Goal: Information Seeking & Learning: Check status

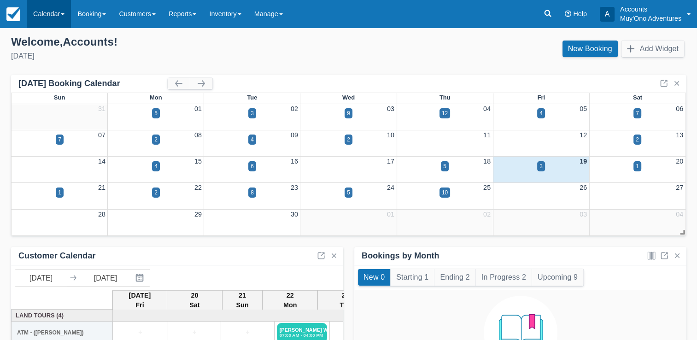
click at [50, 10] on link "Calendar" at bounding box center [49, 14] width 44 height 28
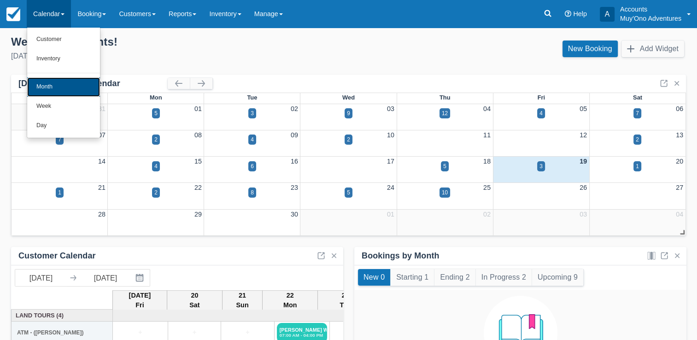
click at [49, 82] on link "Month" at bounding box center [63, 86] width 73 height 19
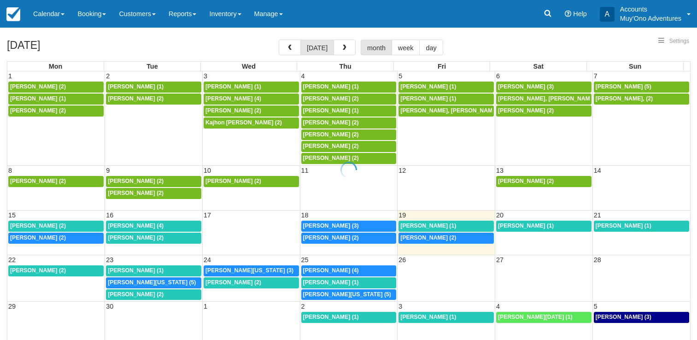
select select
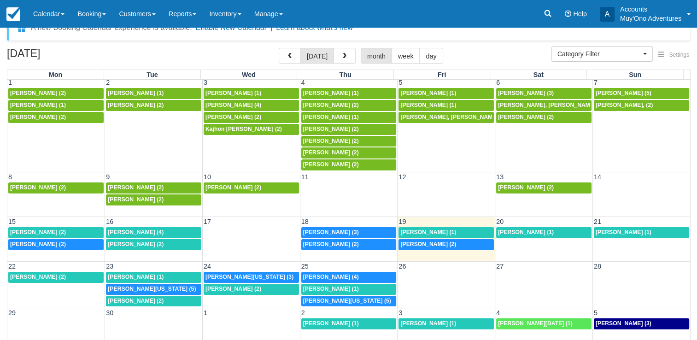
scroll to position [18, 0]
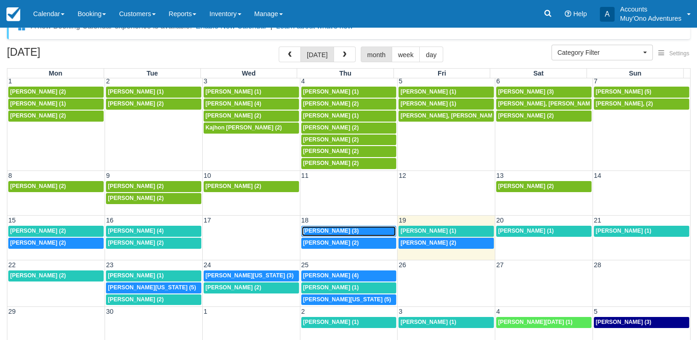
click at [315, 228] on span "[PERSON_NAME] (3)" at bounding box center [331, 231] width 56 height 6
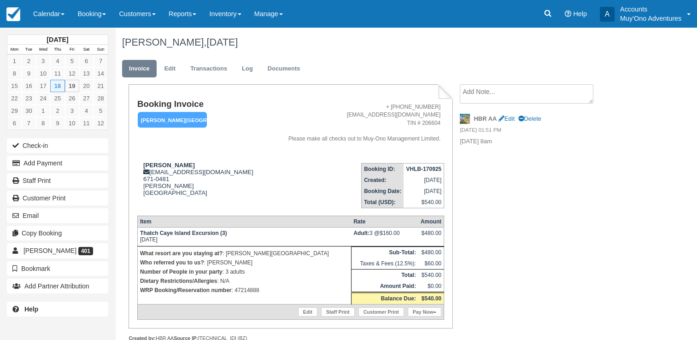
click at [247, 288] on p "WRP Booking/Reservation number : 47214888" at bounding box center [244, 290] width 209 height 9
copy p "47214888"
click at [244, 292] on p "WRP Booking/Reservation number : 47214888" at bounding box center [244, 290] width 209 height 9
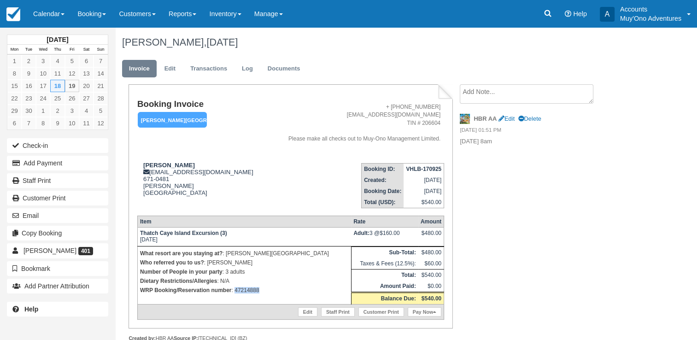
click at [244, 292] on p "WRP Booking/Reservation number : 47214888" at bounding box center [244, 290] width 209 height 9
copy p "47214888"
click at [424, 170] on strong "VHLB-170925" at bounding box center [423, 169] width 35 height 6
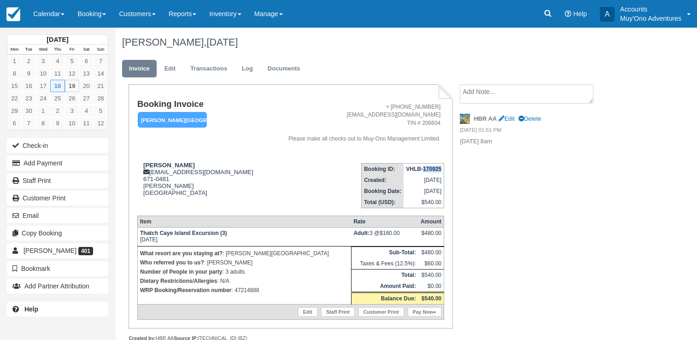
click at [424, 170] on strong "VHLB-170925" at bounding box center [423, 169] width 35 height 6
click at [421, 169] on strong "VHLB-170925" at bounding box center [423, 169] width 35 height 6
copy tbody "VHLB-170925"
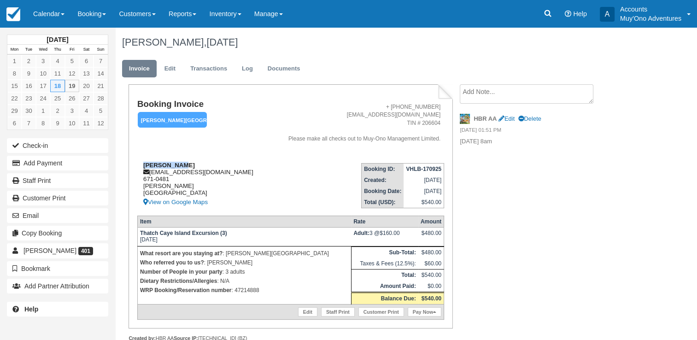
drag, startPoint x: 142, startPoint y: 163, endPoint x: 182, endPoint y: 167, distance: 40.3
click at [182, 167] on div "Nico Ramsey frontdesk@hopkinsbaybelize.com 671-0481 Hopkins Belize View on Goog…" at bounding box center [201, 185] width 129 height 46
copy strong "Nico Ramsey"
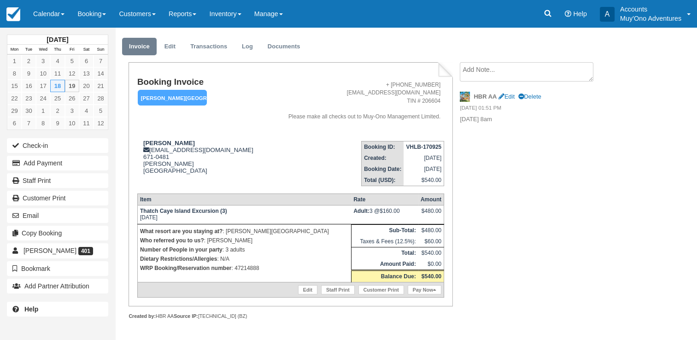
click at [251, 267] on p "WRP Booking/Reservation number : 47214888" at bounding box center [244, 268] width 209 height 9
copy p "47214888"
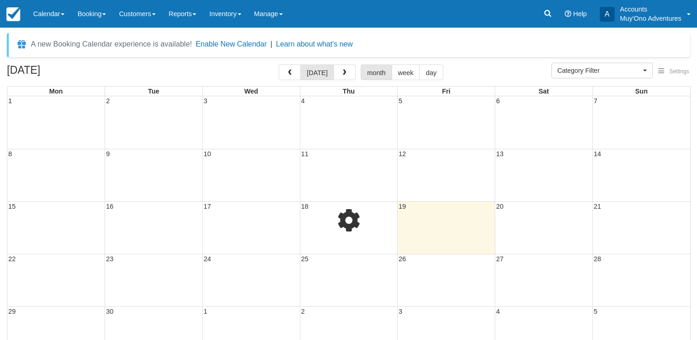
select select
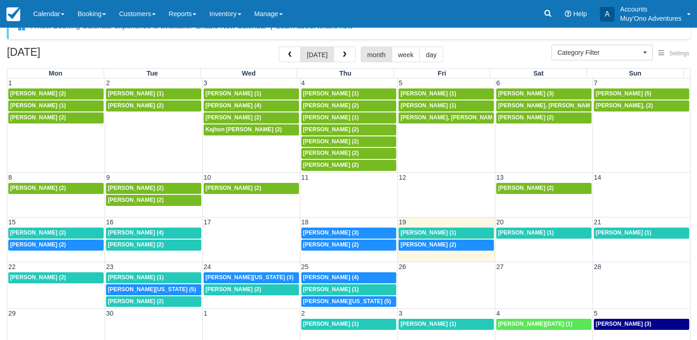
scroll to position [2, 0]
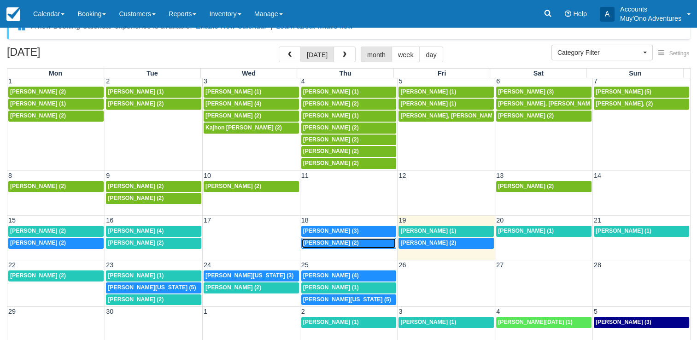
click at [333, 240] on span "[PERSON_NAME] (2)" at bounding box center [331, 243] width 56 height 6
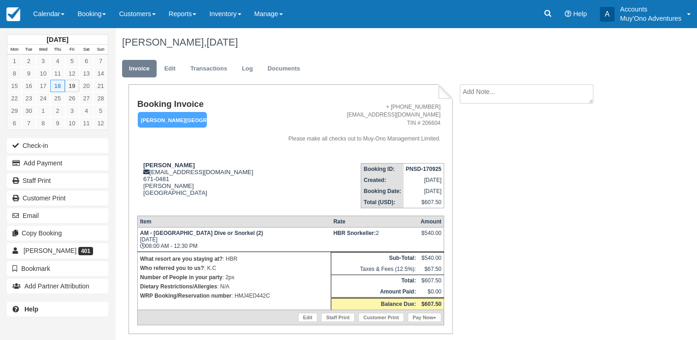
click at [253, 298] on p "WRP Booking/Reservation number : HMJ4ED442C" at bounding box center [234, 295] width 188 height 9
copy p "HMJ4ED442C"
click at [421, 168] on strong "PNSD-170925" at bounding box center [423, 169] width 35 height 6
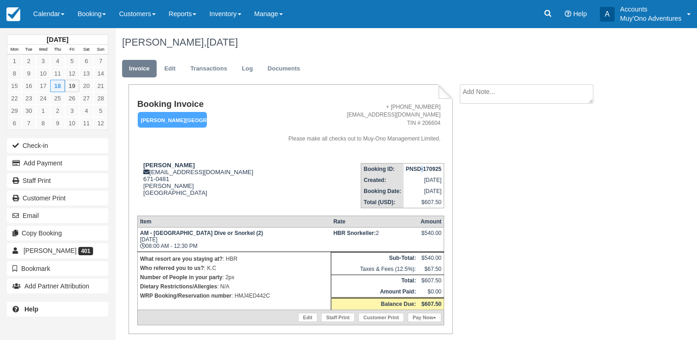
click at [421, 168] on strong "PNSD-170925" at bounding box center [423, 169] width 35 height 6
copy tbody "PNSD-170925"
click at [167, 162] on strong "[PERSON_NAME]" at bounding box center [169, 165] width 52 height 7
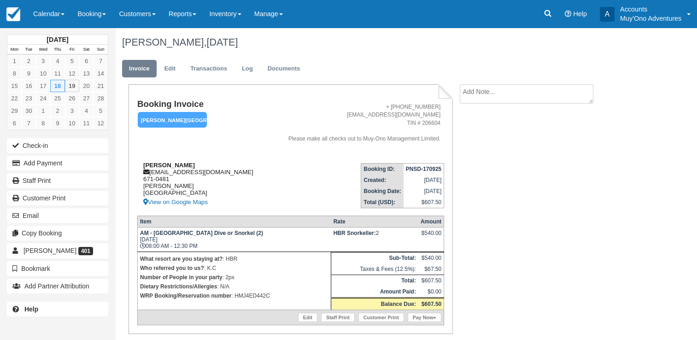
click at [167, 162] on strong "[PERSON_NAME]" at bounding box center [169, 165] width 52 height 7
copy div "[PERSON_NAME]"
click at [161, 233] on strong "AM - [GEOGRAPHIC_DATA] Dive or Snorkel (2)" at bounding box center [201, 233] width 123 height 6
drag, startPoint x: 161, startPoint y: 233, endPoint x: 154, endPoint y: 234, distance: 7.0
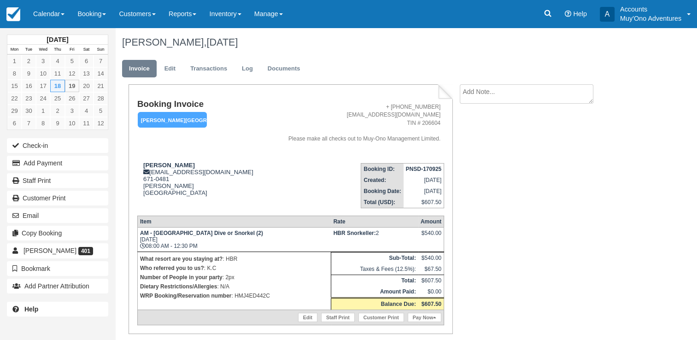
click at [154, 234] on strong "AM - [GEOGRAPHIC_DATA] Dive or Snorkel (2)" at bounding box center [201, 233] width 123 height 6
drag, startPoint x: 154, startPoint y: 234, endPoint x: 199, endPoint y: 234, distance: 45.2
click at [199, 234] on strong "AM - [GEOGRAPHIC_DATA] Dive or Snorkel (2)" at bounding box center [201, 233] width 123 height 6
copy strong "Belize [GEOGRAPHIC_DATA]"
click at [251, 298] on p "WRP Booking/Reservation number : HMJ4ED442C" at bounding box center [234, 295] width 188 height 9
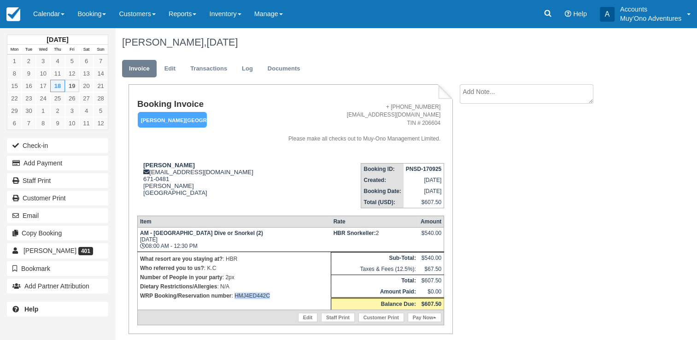
click at [251, 298] on p "WRP Booking/Reservation number : HMJ4ED442C" at bounding box center [234, 295] width 188 height 9
copy p "HMJ4ED442C"
click at [45, 13] on link "Calendar" at bounding box center [49, 14] width 44 height 28
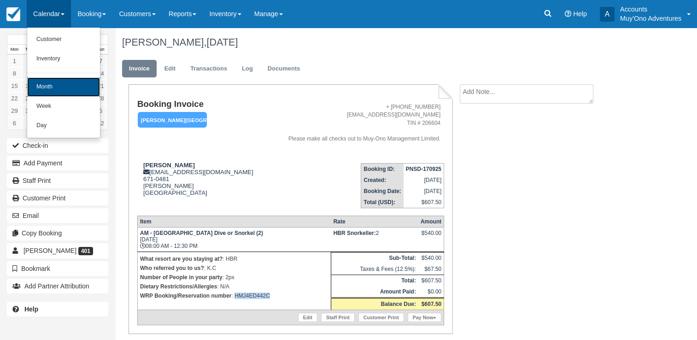
click at [56, 86] on link "Month" at bounding box center [63, 86] width 73 height 19
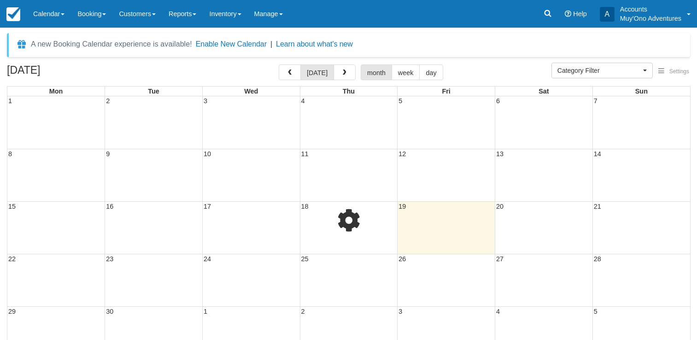
select select
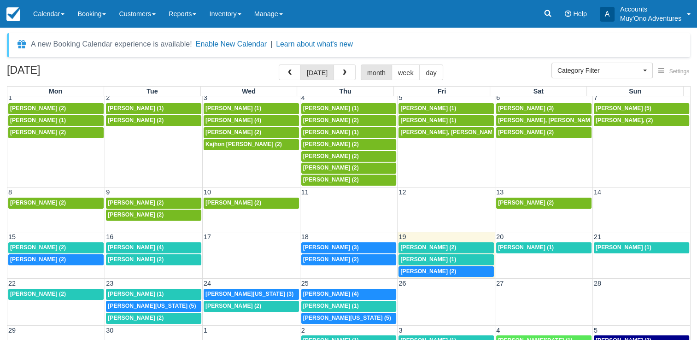
scroll to position [75, 0]
